Goal: Task Accomplishment & Management: Use online tool/utility

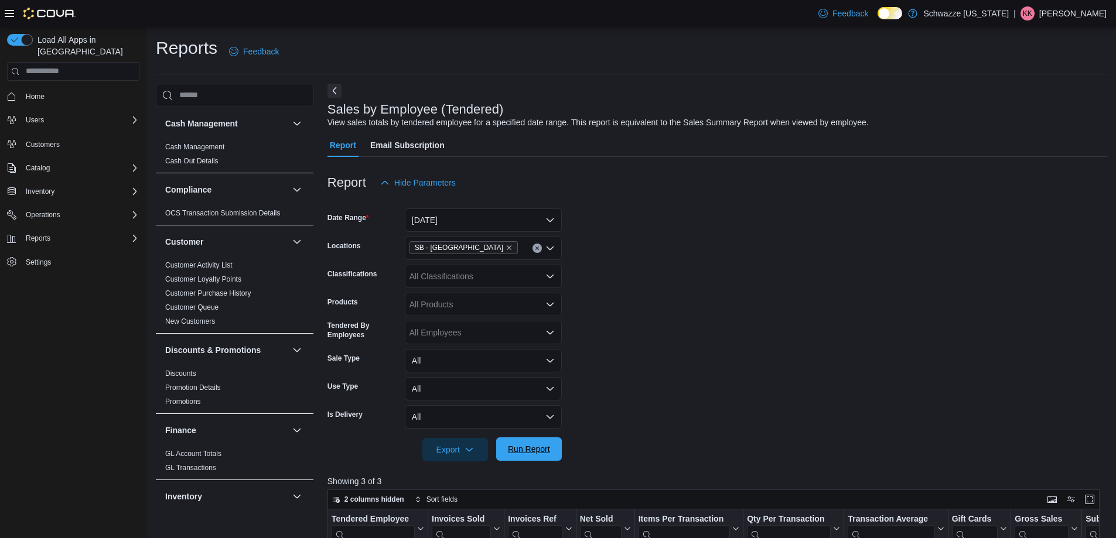
click at [533, 458] on span "Run Report" at bounding box center [529, 449] width 52 height 23
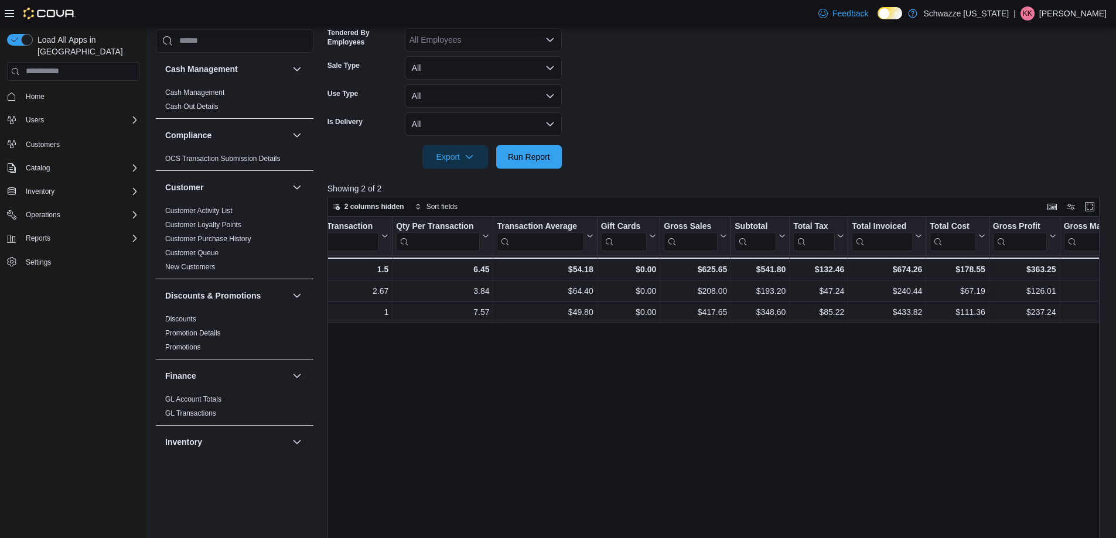
scroll to position [0, 352]
click at [504, 155] on span "Run Report" at bounding box center [529, 156] width 52 height 23
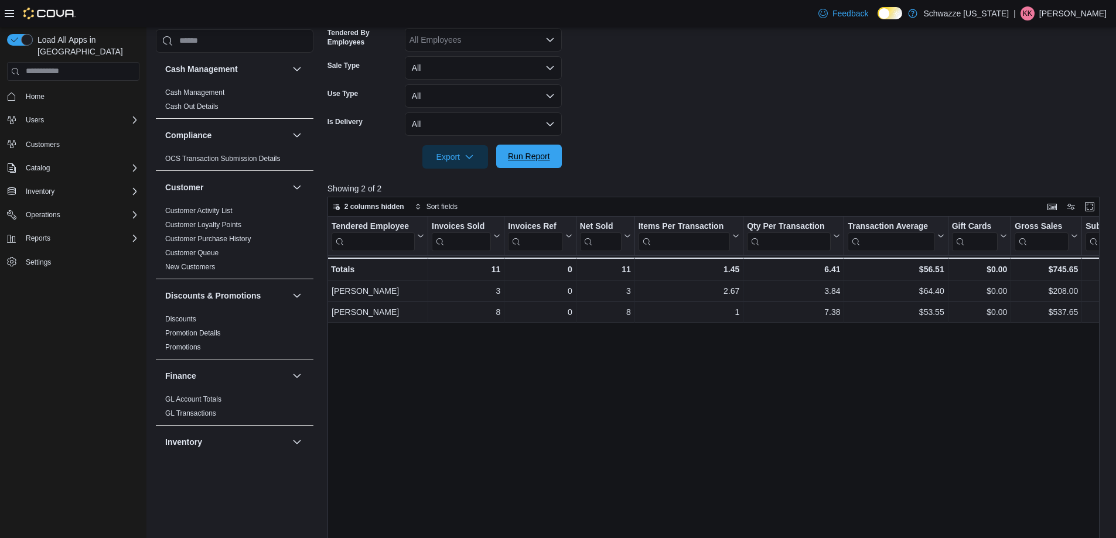
click at [555, 165] on button "Run Report" at bounding box center [529, 156] width 66 height 23
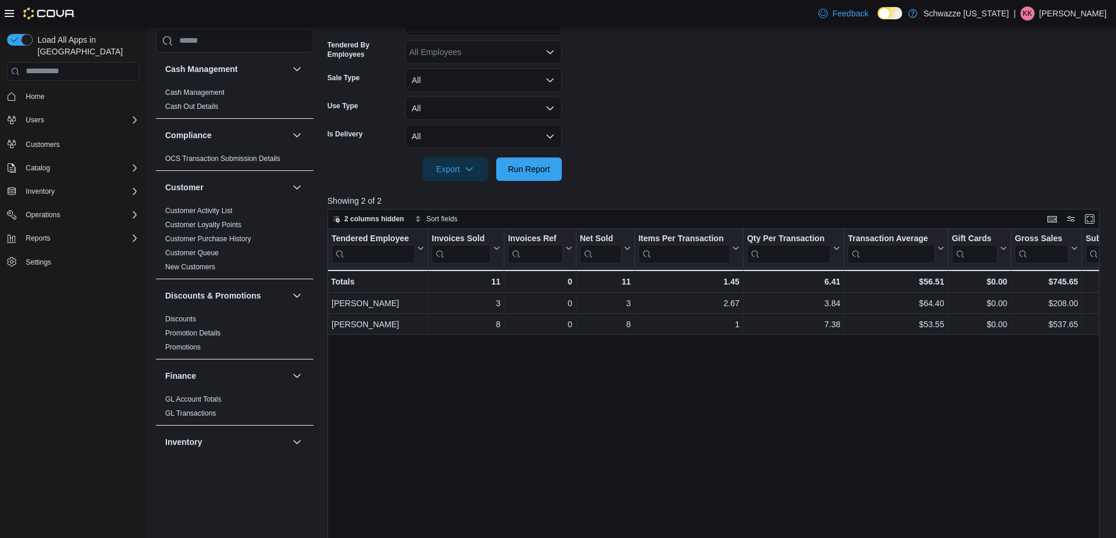
scroll to position [98, 0]
